Goal: Task Accomplishment & Management: Manage account settings

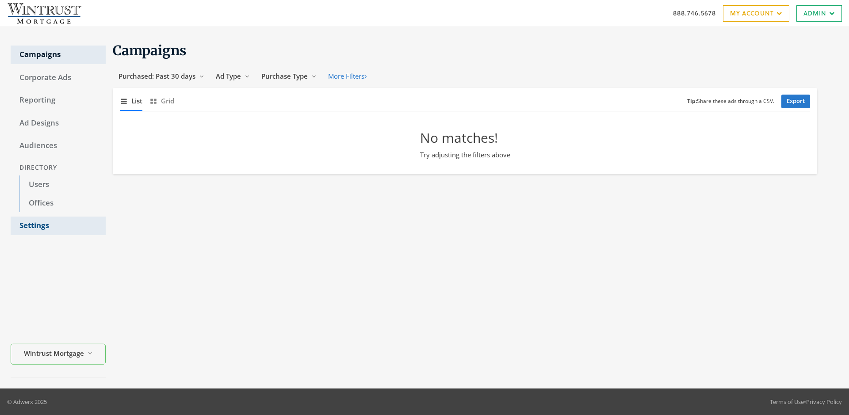
click at [58, 226] on link "Settings" at bounding box center [58, 226] width 95 height 19
select select "[PERSON_NAME]"
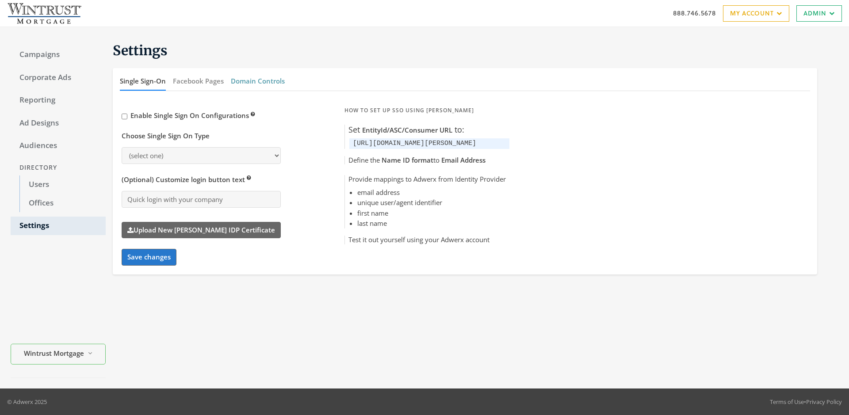
click at [257, 81] on button "Domain Controls" at bounding box center [258, 81] width 54 height 19
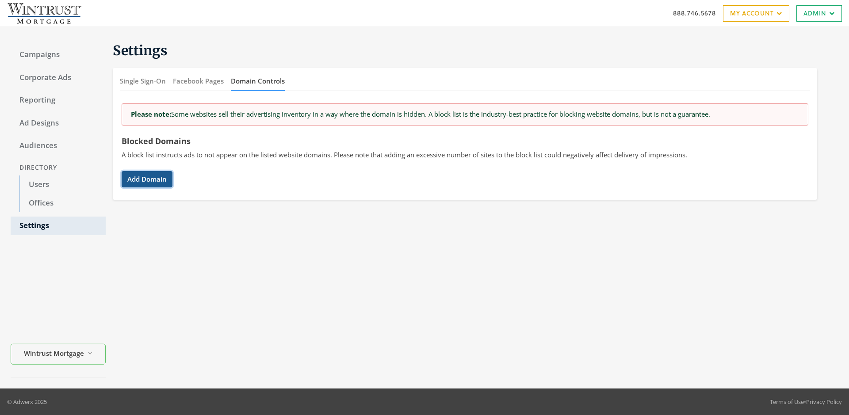
click at [147, 179] on button "Add Domain" at bounding box center [147, 179] width 51 height 16
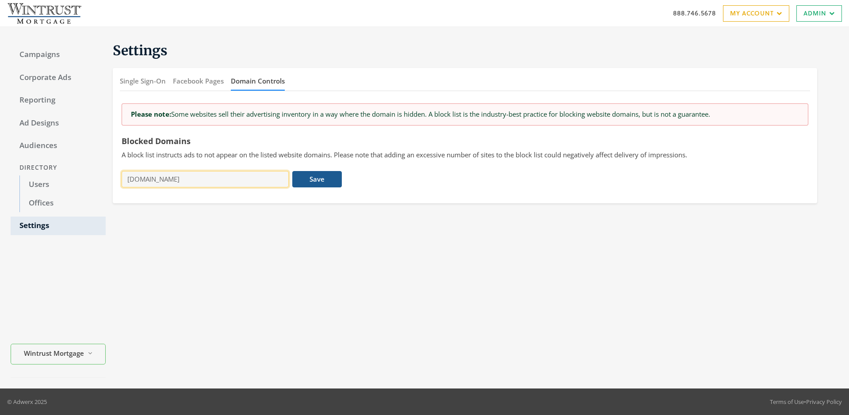
type input "[DOMAIN_NAME]"
click at [317, 179] on button "Save" at bounding box center [316, 179] width 49 height 16
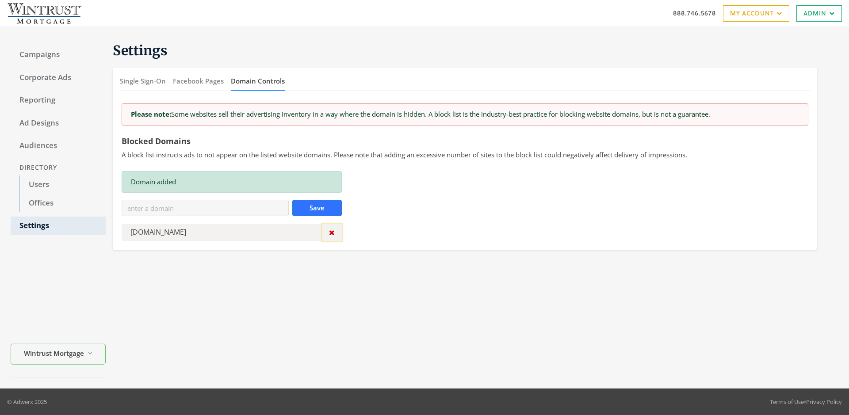
click at [331, 232] on icon "button" at bounding box center [332, 232] width 6 height 7
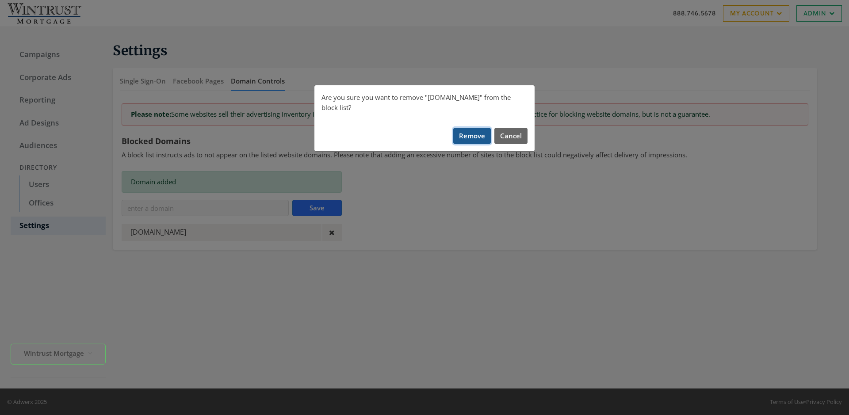
click at [472, 128] on button "Remove" at bounding box center [472, 136] width 38 height 16
